Goal: Task Accomplishment & Management: Complete application form

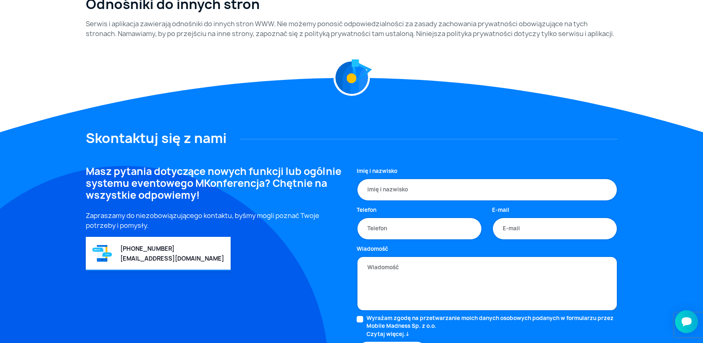
scroll to position [425, 0]
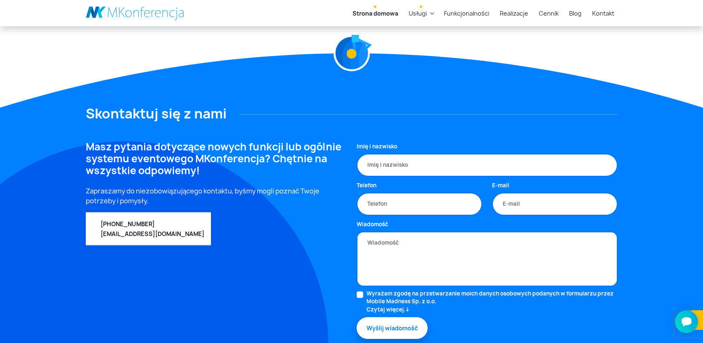
scroll to position [2284, 0]
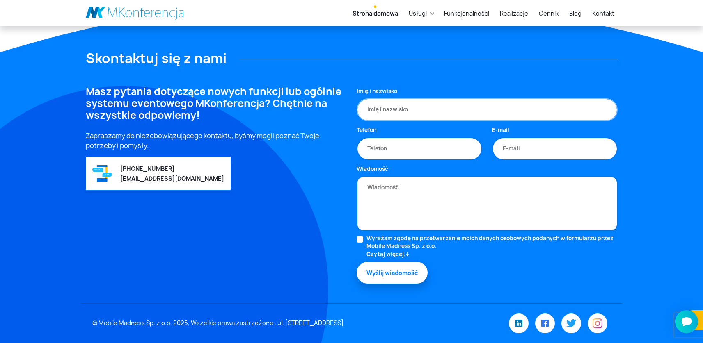
click at [409, 108] on input "Imię i nazwisko" at bounding box center [487, 109] width 261 height 23
click at [412, 108] on input "Tomek" at bounding box center [487, 109] width 261 height 23
type input "Tomek"
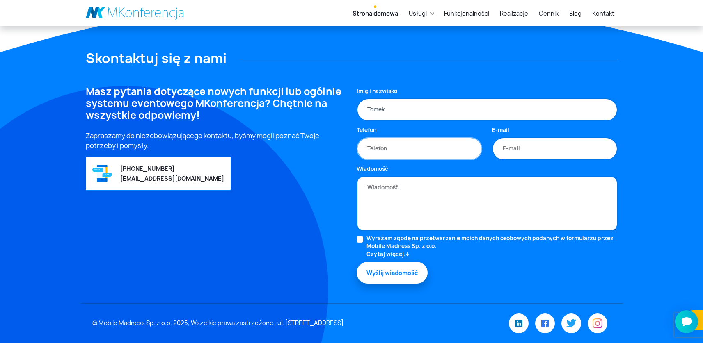
click at [397, 151] on input "Telefon" at bounding box center [420, 148] width 126 height 23
type input "662070155"
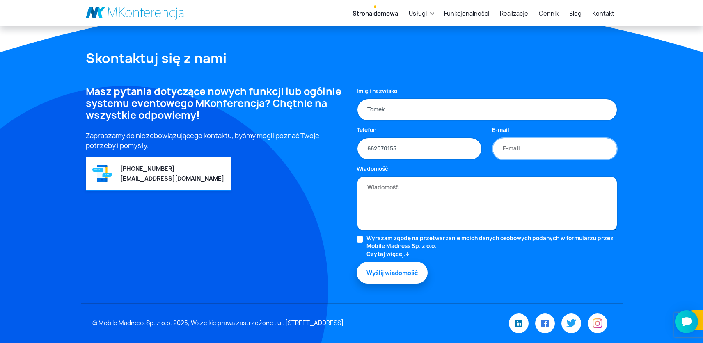
click at [529, 154] on input "E-mail" at bounding box center [555, 148] width 126 height 23
type input "tomign+[EMAIL_ADDRESS][DOMAIN_NAME]"
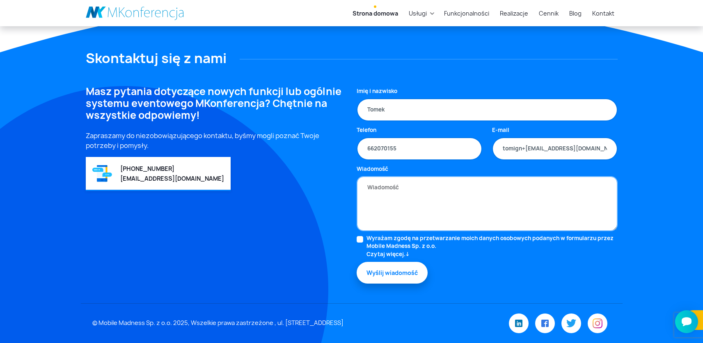
click at [498, 196] on textarea "Wiadomość" at bounding box center [487, 203] width 261 height 55
type textarea "Testowana wiadomośc po aktualizacji"
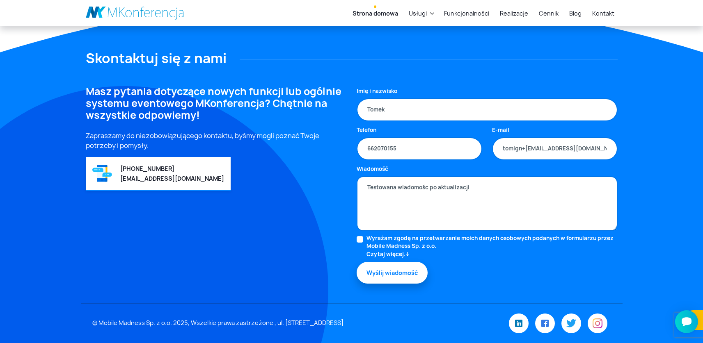
click at [364, 245] on div "Wyrażam zgodę na przetwarzanie moich danych osobowych podanych w formularzu prz…" at bounding box center [487, 247] width 261 height 24
click at [361, 241] on input "Wyrażam zgodę na przetwarzanie moich danych osobowych podanych w formularzu prz…" at bounding box center [360, 239] width 7 height 7
checkbox input "true"
click at [381, 273] on button "Wyślij wiadomość" at bounding box center [392, 272] width 71 height 22
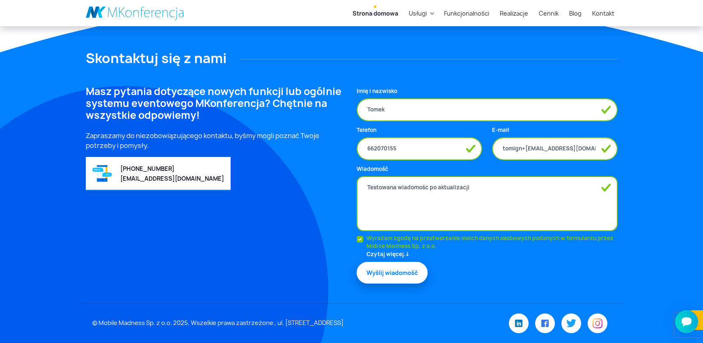
scroll to position [2188, 0]
